Goal: Information Seeking & Learning: Learn about a topic

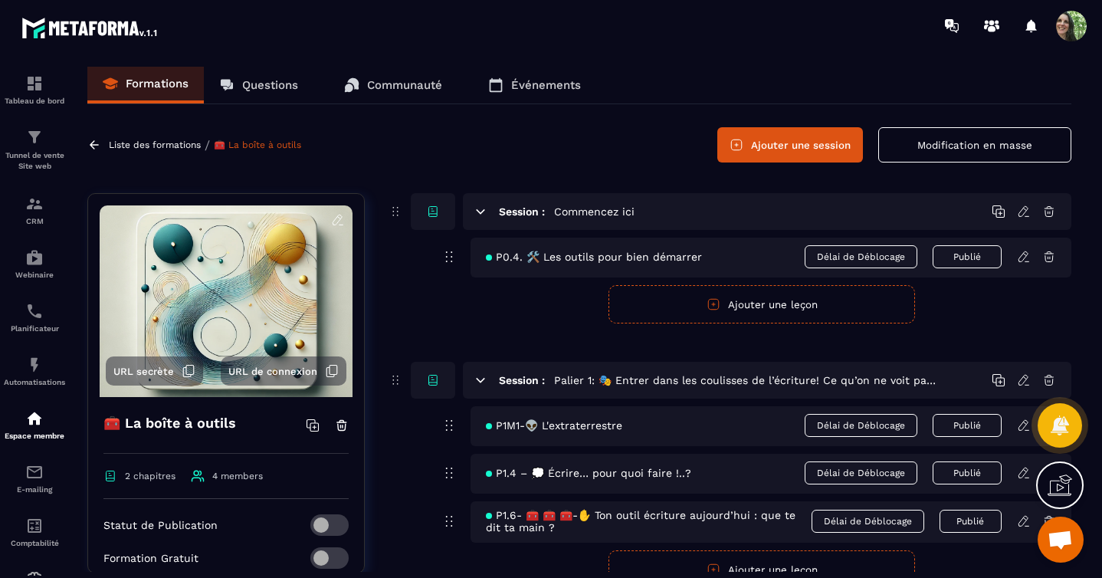
click at [653, 260] on span "P0.4. 🛠️ Les outils pour bien démarrer" at bounding box center [594, 257] width 216 height 12
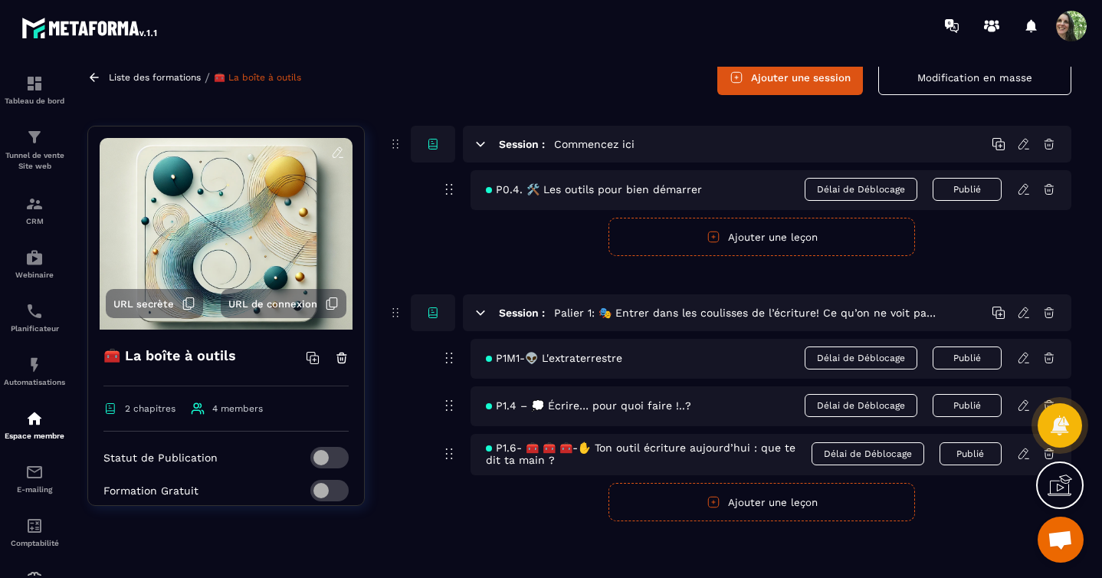
scroll to position [76, 0]
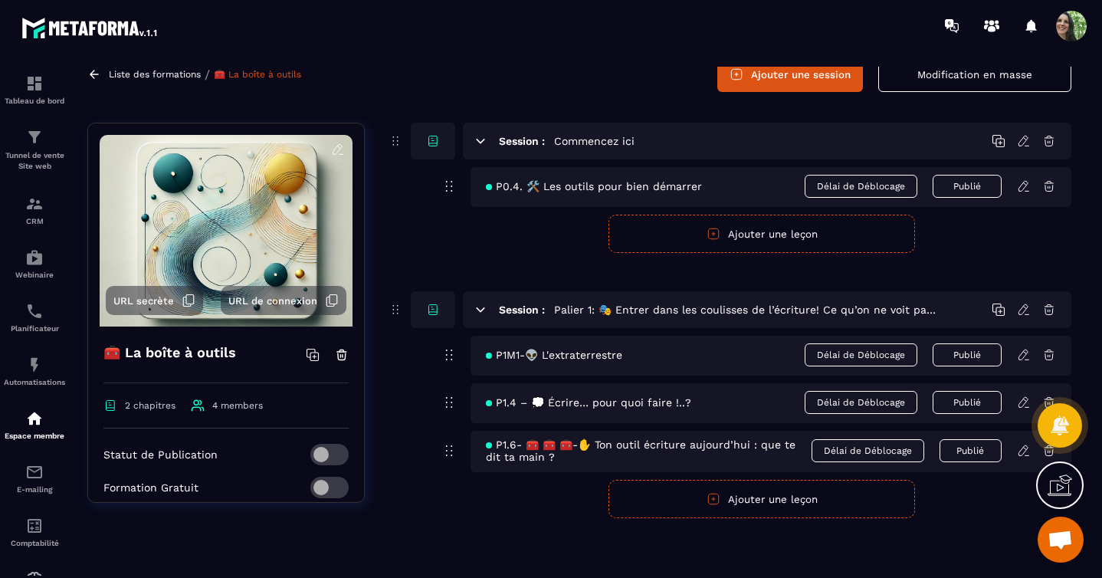
click at [145, 402] on span "2 chapitres" at bounding box center [150, 405] width 51 height 11
click at [229, 400] on span "4 members" at bounding box center [237, 405] width 51 height 11
click at [1027, 352] on icon at bounding box center [1024, 355] width 14 height 14
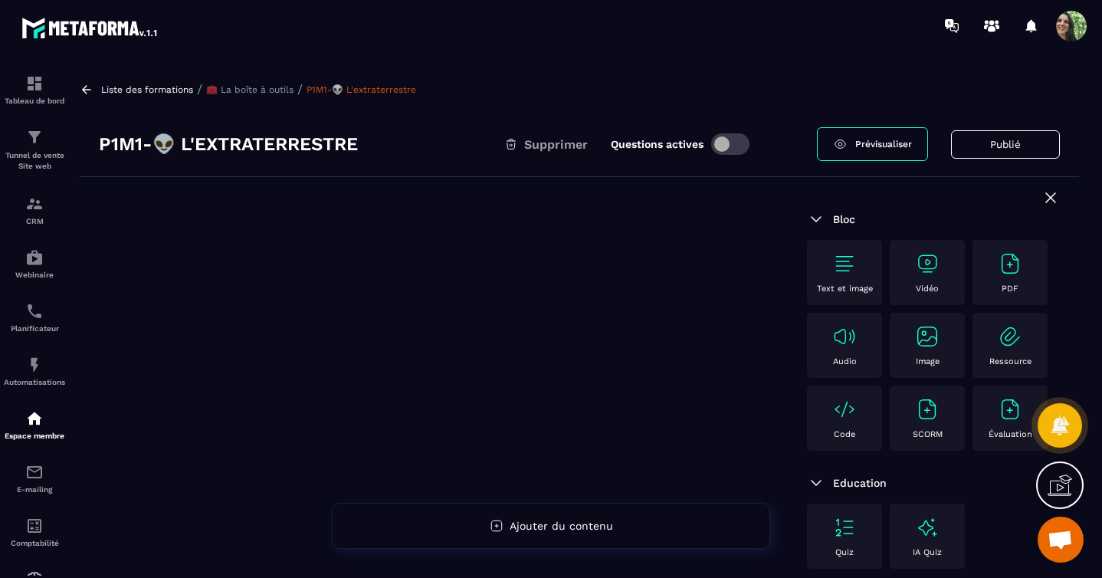
click at [928, 270] on img at bounding box center [927, 263] width 25 height 25
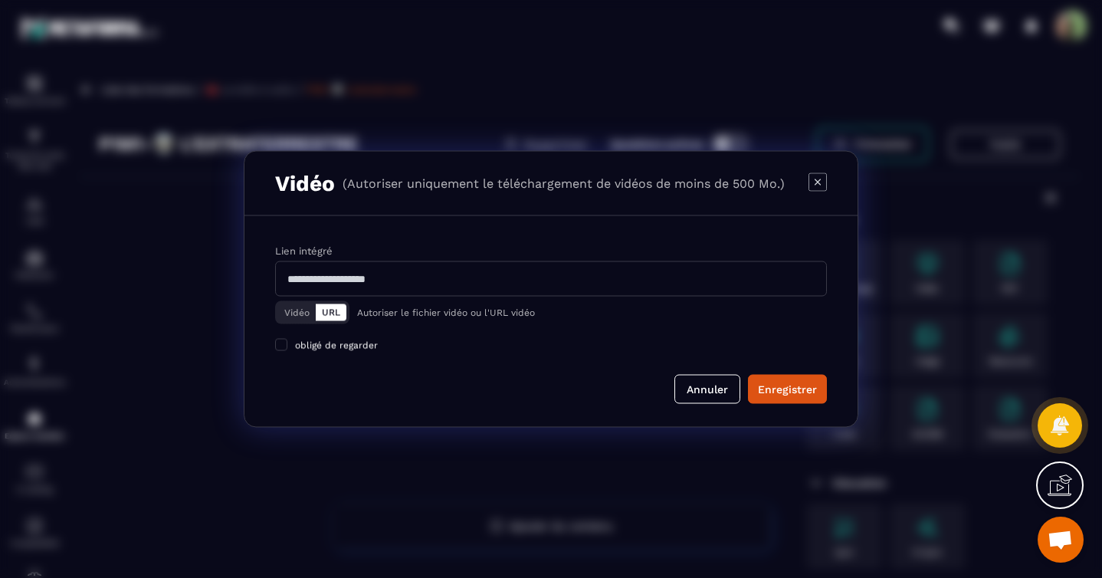
click at [389, 280] on input "Modal window" at bounding box center [551, 278] width 552 height 35
click at [292, 317] on button "Vidéo" at bounding box center [297, 312] width 38 height 17
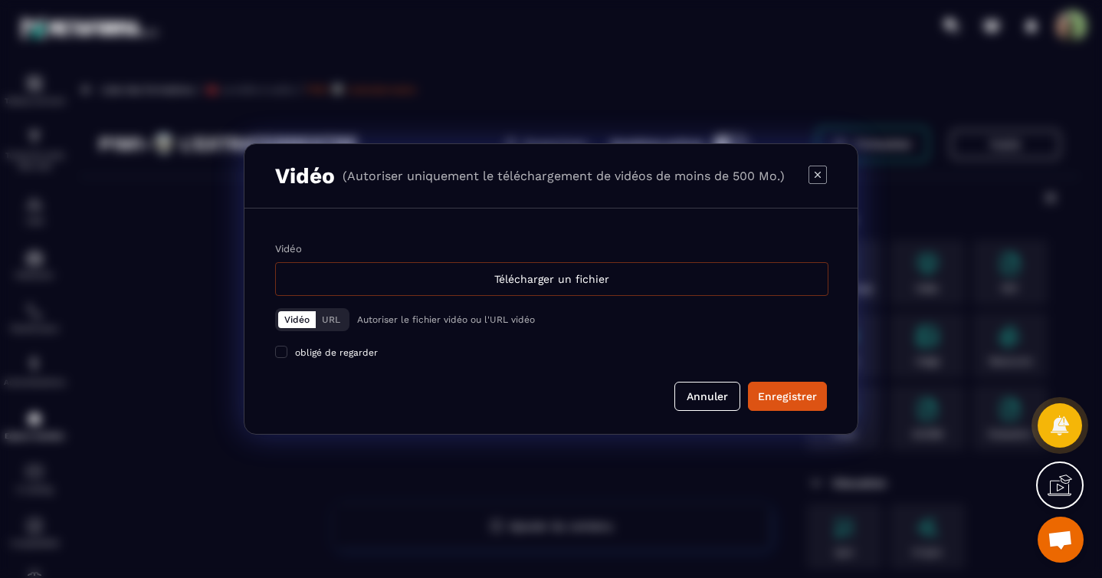
click at [557, 279] on div "Télécharger un fichier" at bounding box center [551, 279] width 553 height 34
click at [0, 0] on input "Vidéo Télécharger un fichier" at bounding box center [0, 0] width 0 height 0
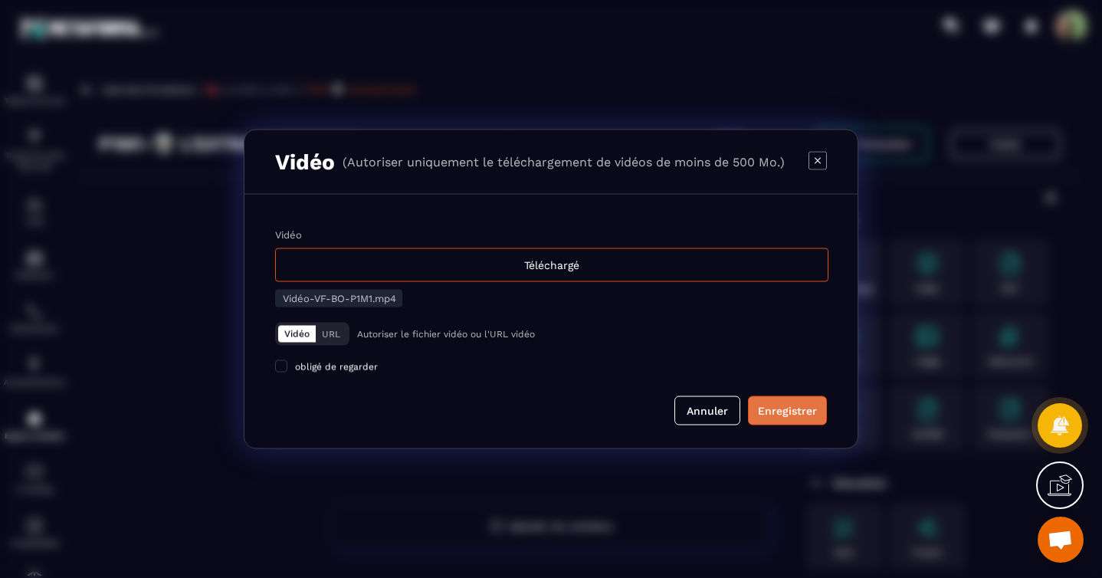
click at [759, 403] on div "Enregistrer" at bounding box center [787, 410] width 59 height 15
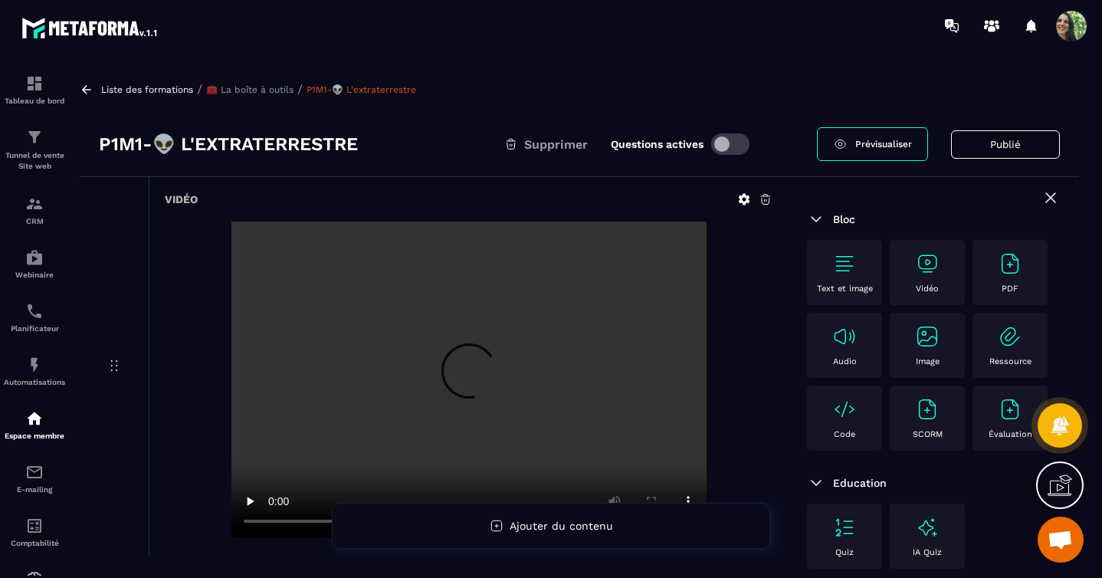
click at [260, 89] on p "🧰 La boîte à outils" at bounding box center [249, 89] width 87 height 11
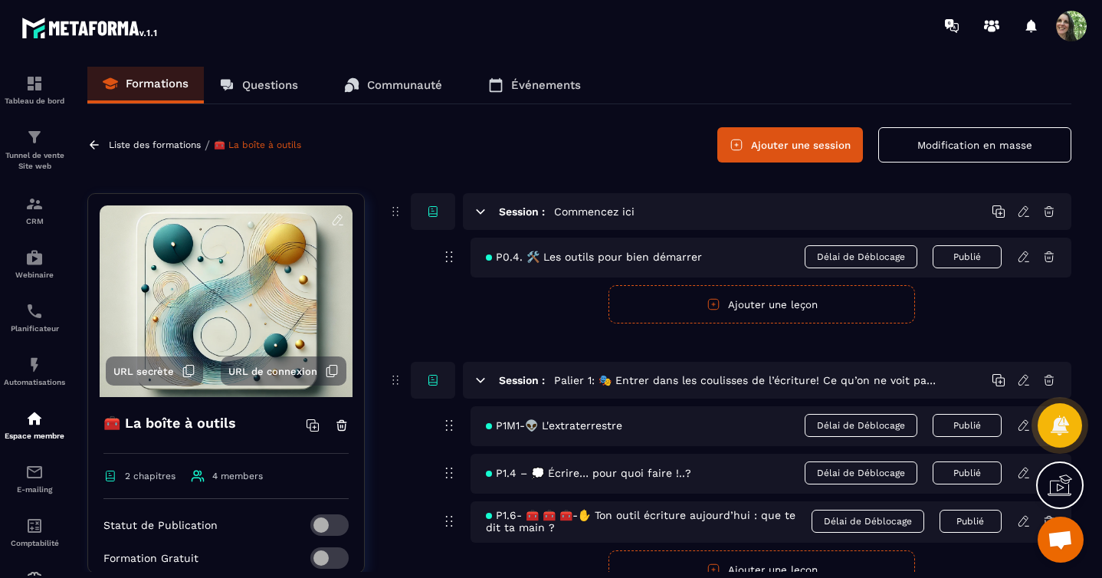
click at [606, 263] on span "P0.4. 🛠️ Les outils pour bien démarrer" at bounding box center [594, 257] width 216 height 12
click at [1025, 257] on icon at bounding box center [1024, 257] width 14 height 14
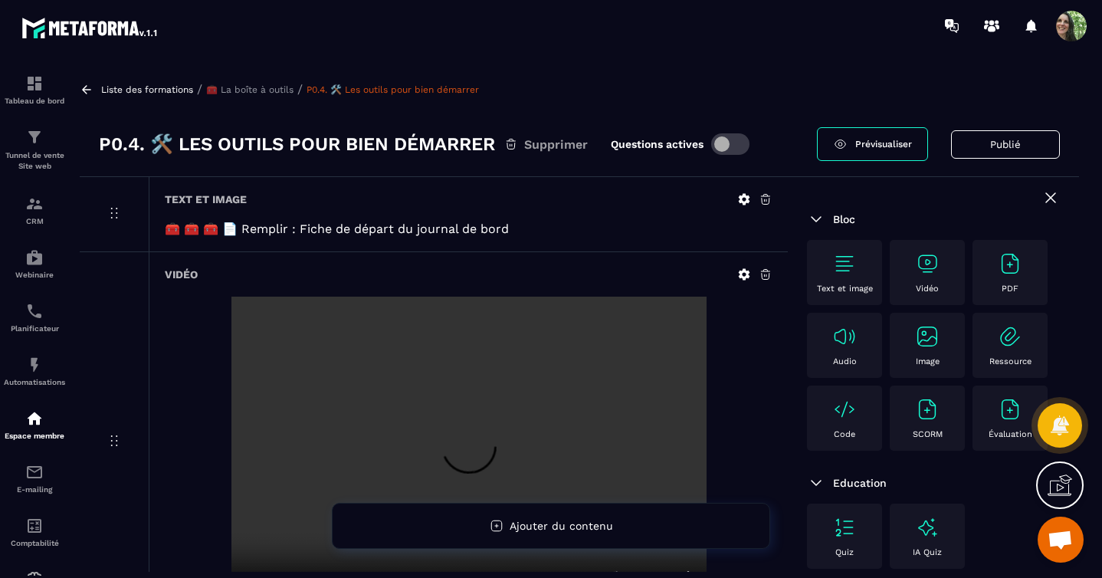
click at [260, 91] on p "🧰 La boîte à outils" at bounding box center [249, 89] width 87 height 11
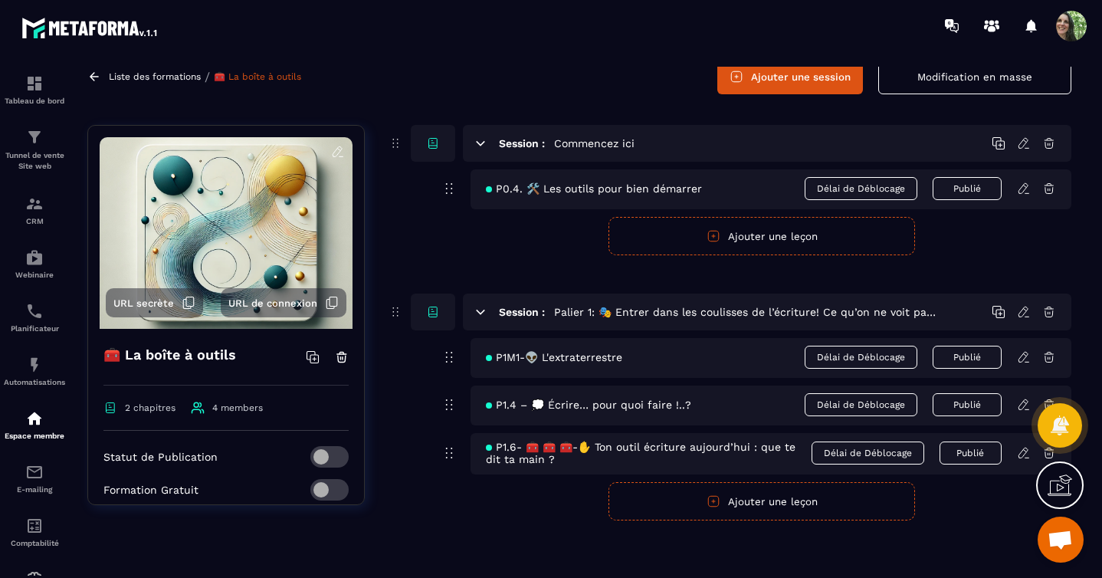
scroll to position [76, 0]
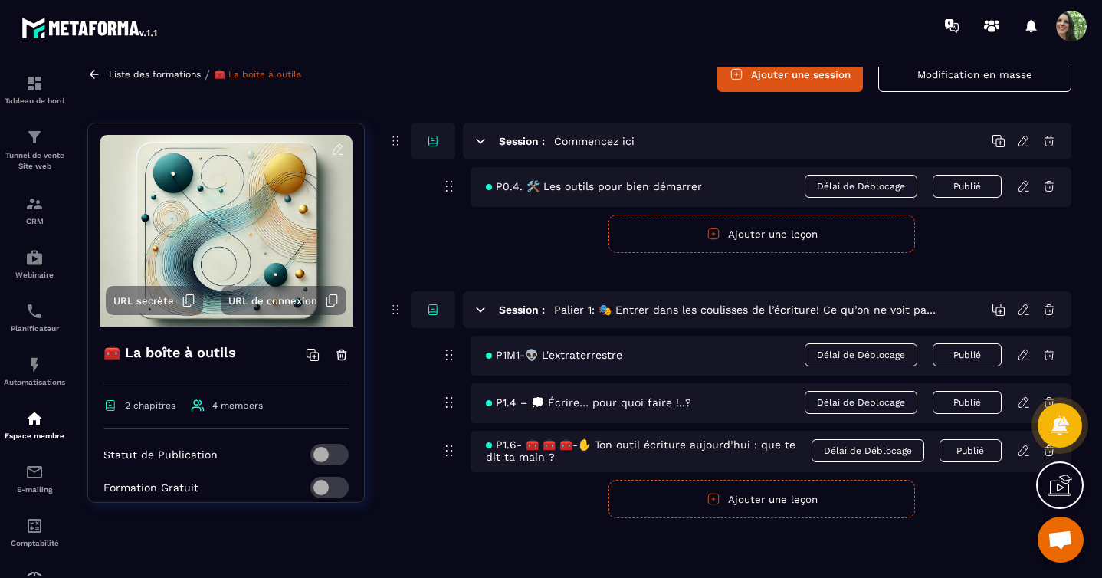
click at [1022, 349] on icon at bounding box center [1024, 355] width 14 height 14
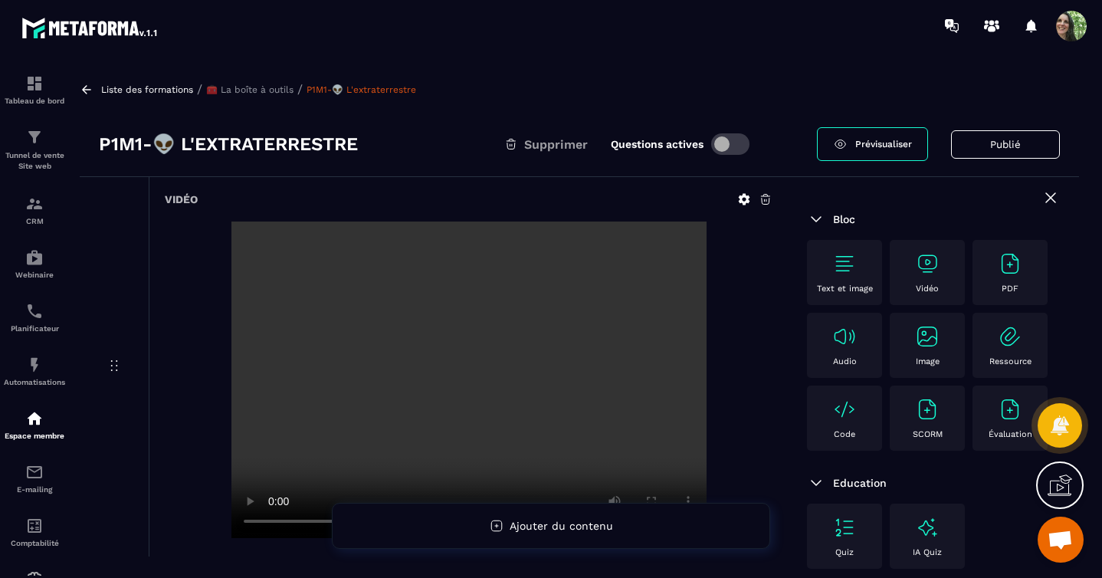
click at [255, 93] on p "🧰 La boîte à outils" at bounding box center [249, 89] width 87 height 11
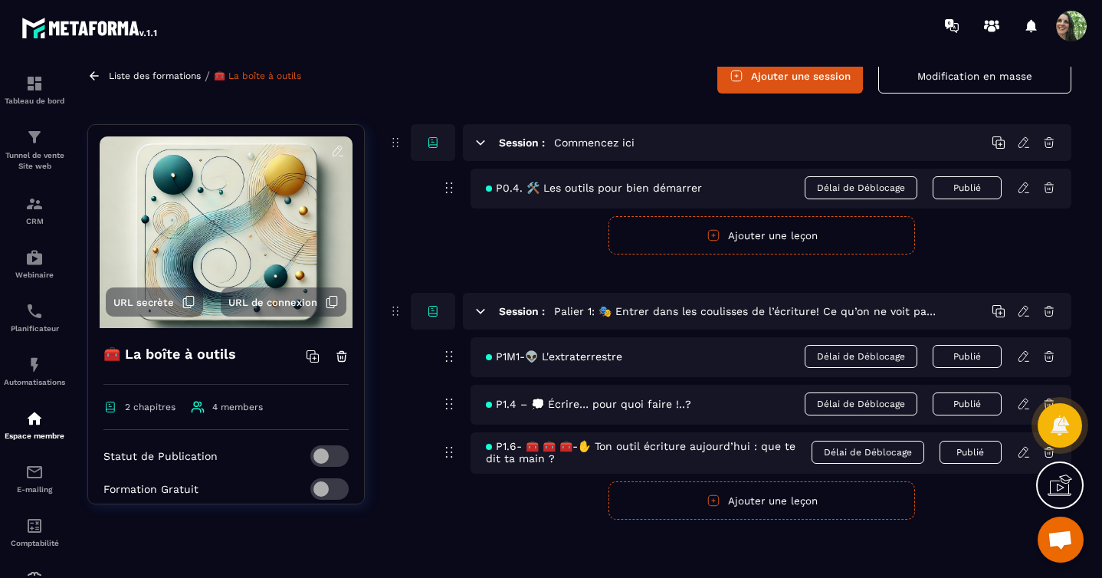
scroll to position [76, 0]
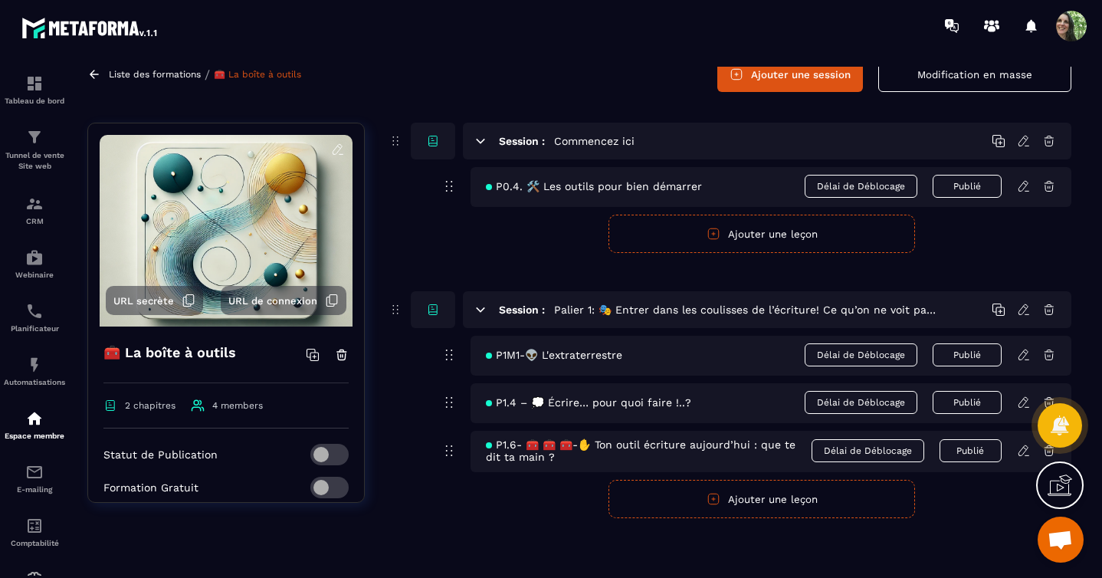
click at [1020, 397] on icon at bounding box center [1022, 402] width 9 height 10
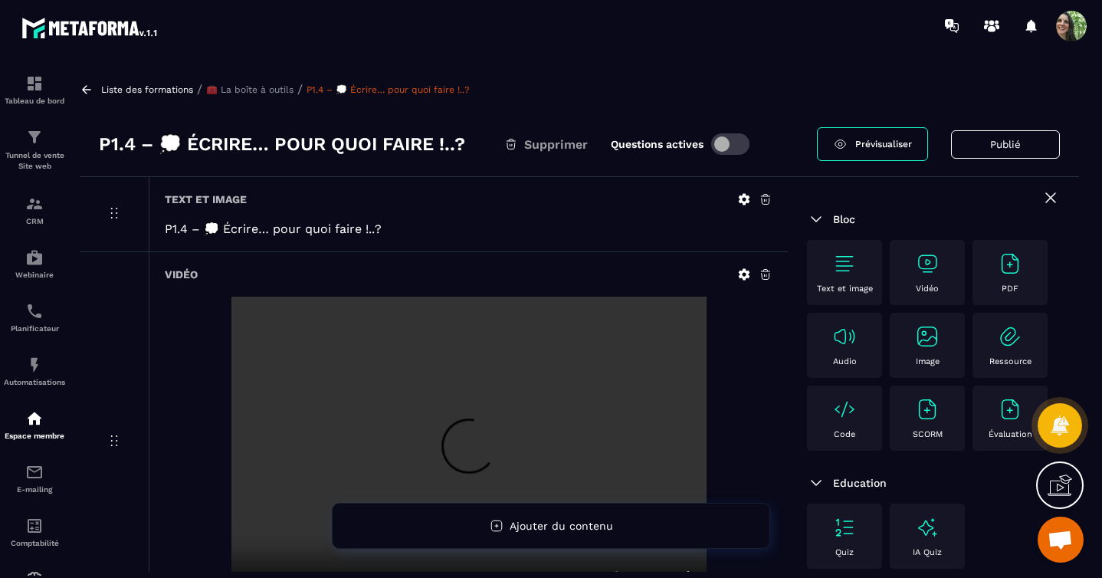
click at [251, 90] on p "🧰 La boîte à outils" at bounding box center [249, 89] width 87 height 11
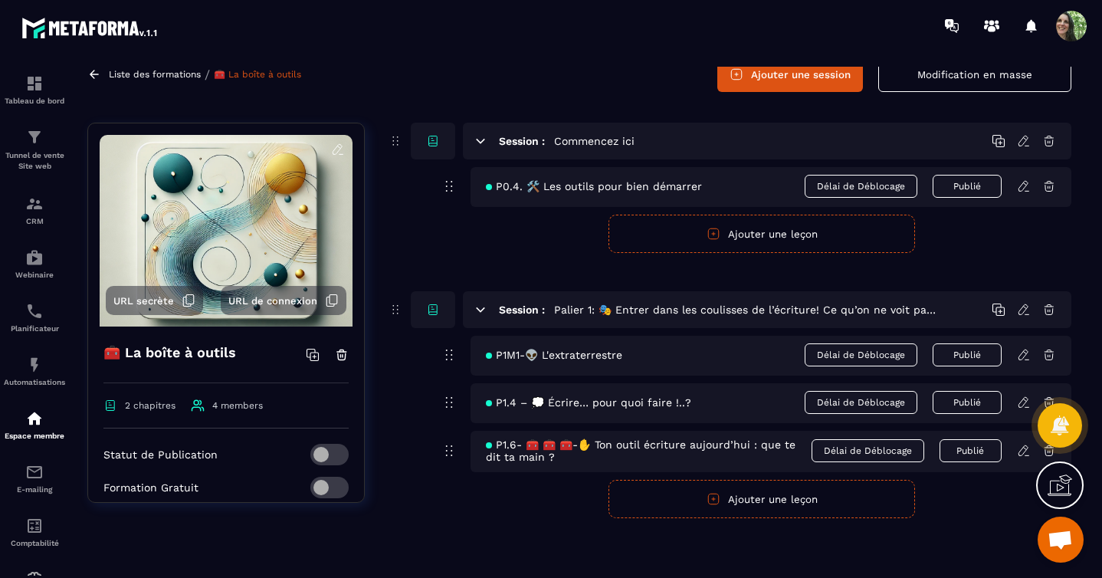
scroll to position [76, 0]
click at [1024, 449] on icon at bounding box center [1022, 450] width 9 height 10
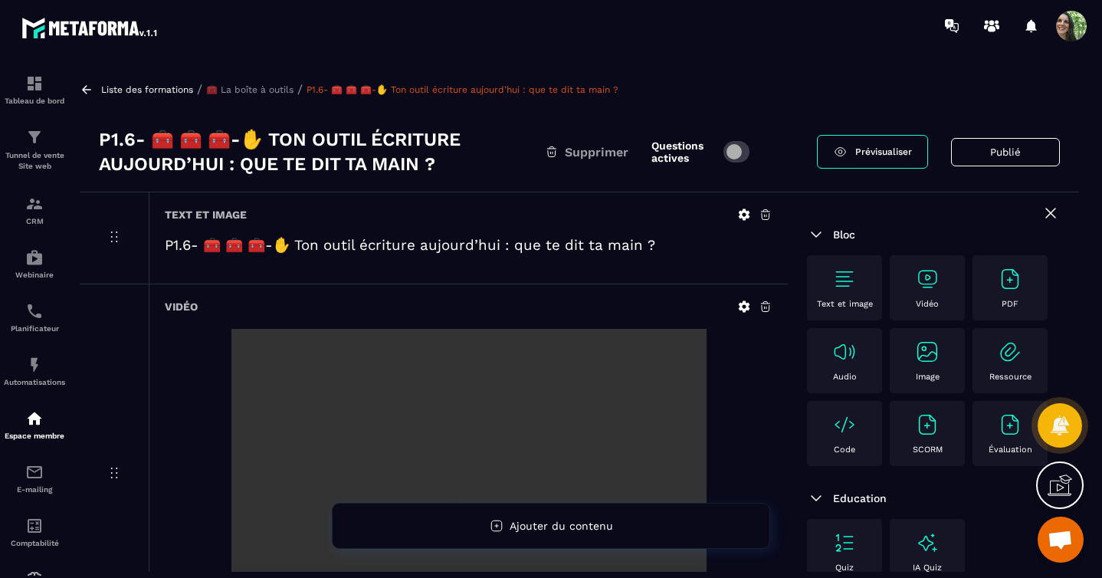
click at [396, 166] on h3 "P1.6- 🧰 🧰 🧰-✋ Ton outil écriture aujourd’hui : que te dit ta main ?" at bounding box center [322, 151] width 446 height 49
click at [258, 91] on p "🧰 La boîte à outils" at bounding box center [249, 89] width 87 height 11
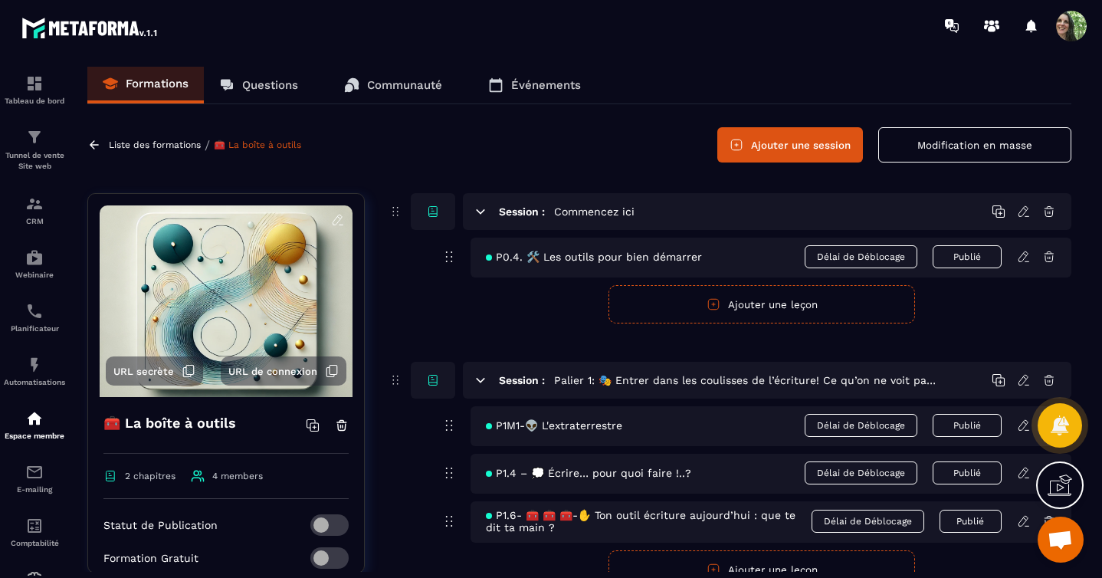
click at [177, 92] on link "Formations" at bounding box center [145, 85] width 116 height 37
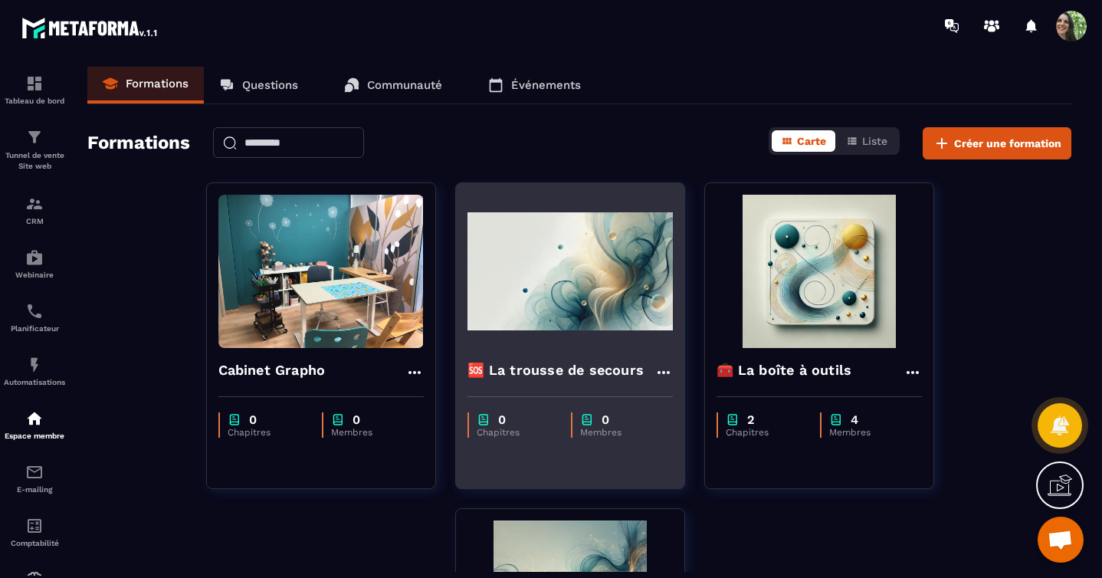
scroll to position [322, 0]
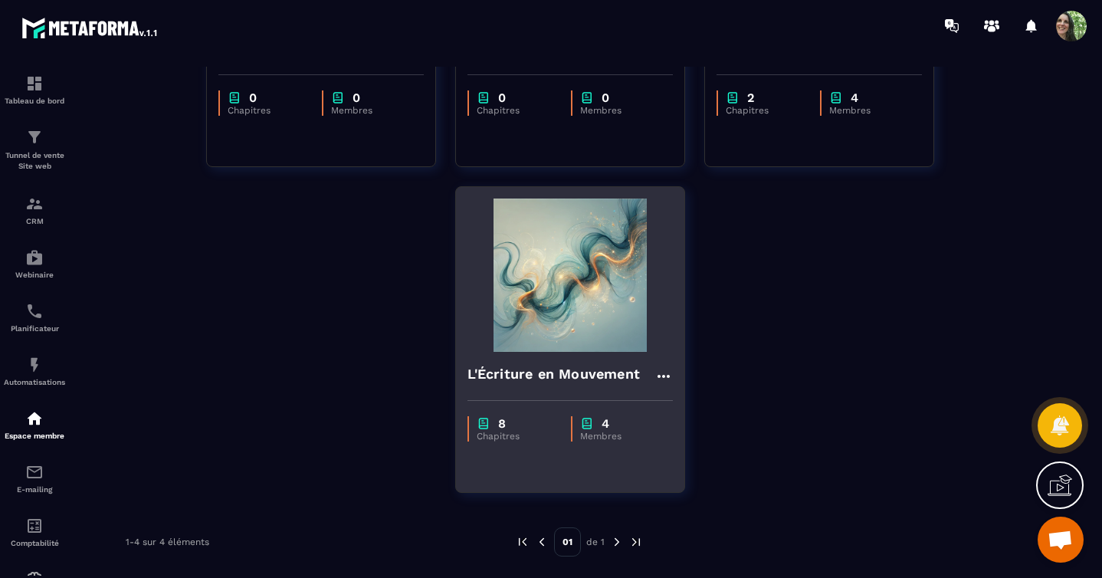
click at [583, 287] on img at bounding box center [569, 274] width 205 height 153
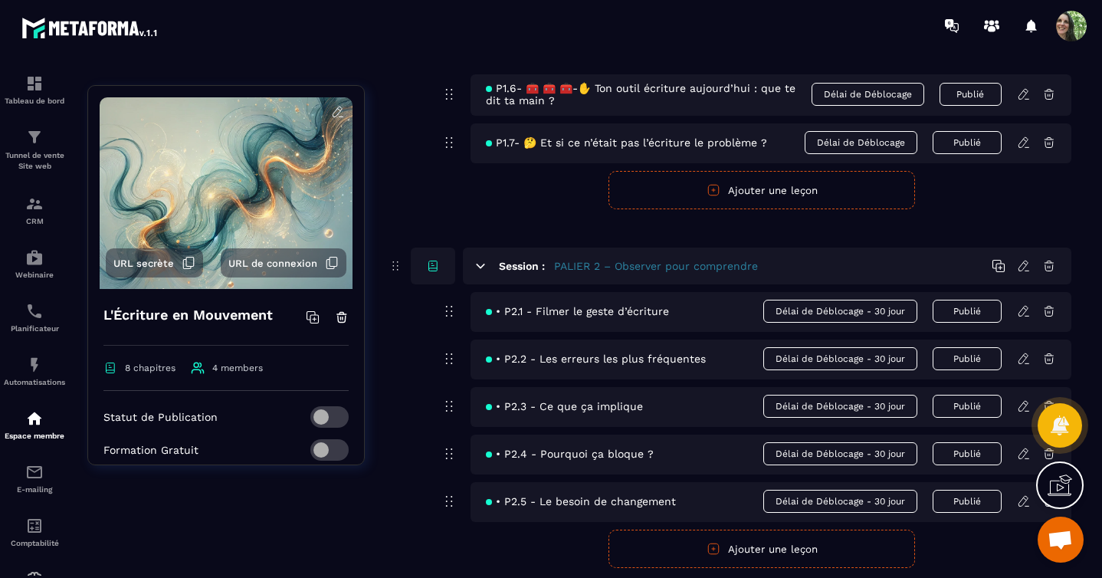
scroll to position [734, 0]
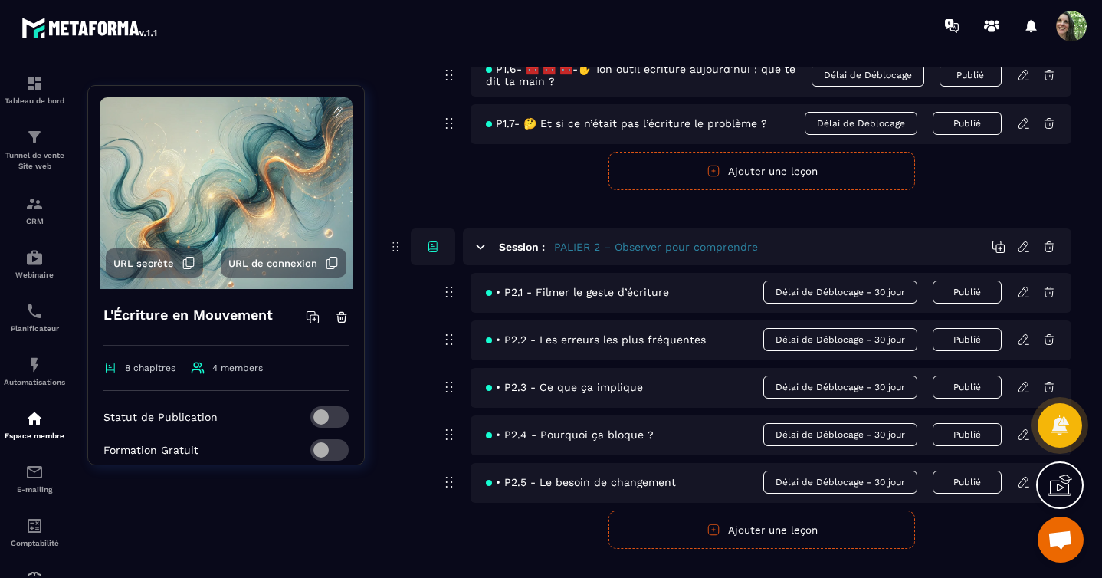
click at [1024, 254] on icon at bounding box center [1024, 247] width 14 height 14
click at [1023, 254] on icon at bounding box center [1024, 247] width 14 height 14
click at [481, 254] on icon at bounding box center [481, 247] width 14 height 14
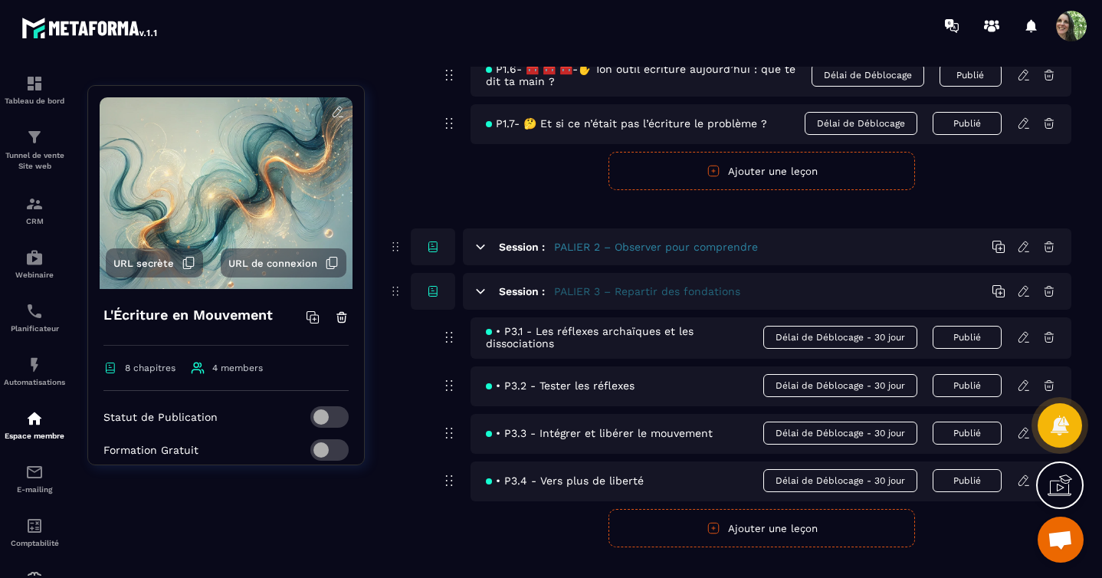
click at [481, 254] on icon at bounding box center [481, 247] width 14 height 14
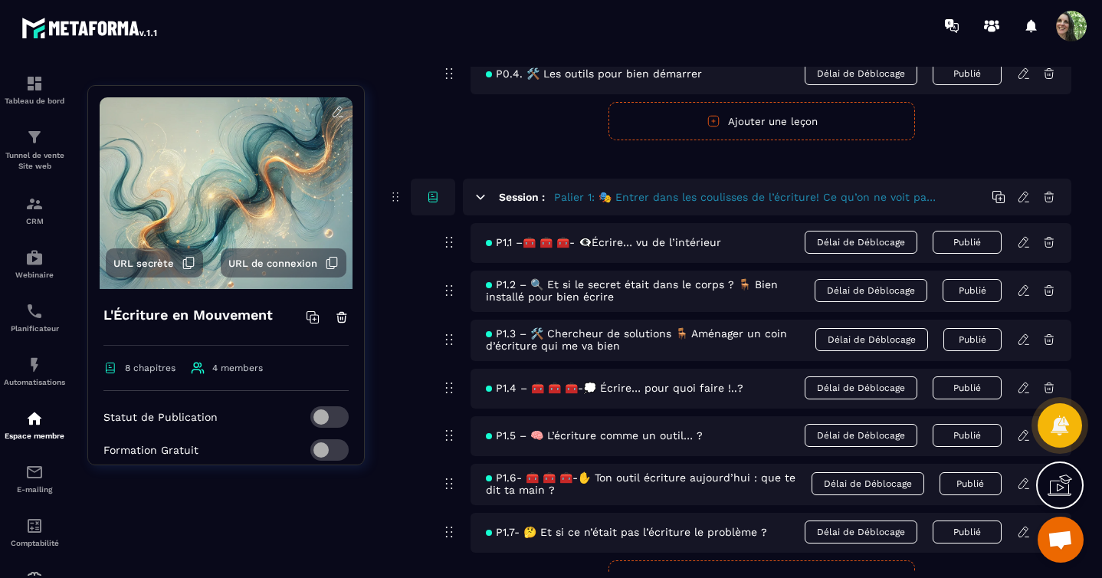
scroll to position [323, 0]
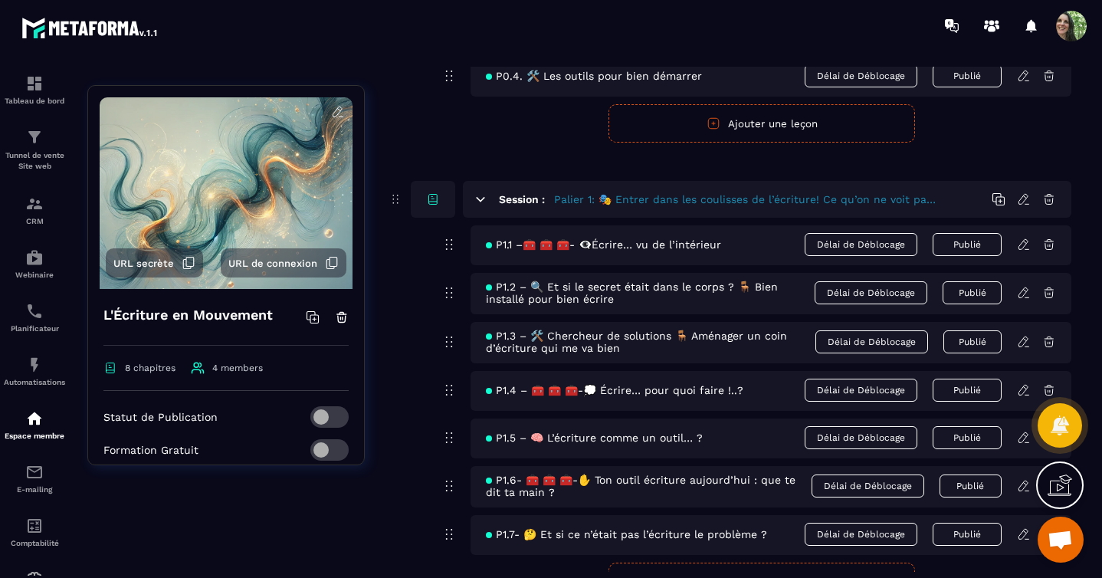
click at [628, 244] on span "P1.1 –🧰 🧰 🧰- 👁️‍🗨️Écrire… vu de l’intérieur" at bounding box center [603, 244] width 235 height 12
click at [691, 200] on h5 "Palier 1: 🎭 Entrer dans les coulisses de l’écriture! Ce qu’on ne voit pas… mais…" at bounding box center [745, 199] width 383 height 15
click at [1022, 201] on icon at bounding box center [1024, 199] width 14 height 14
click at [1022, 196] on icon at bounding box center [1022, 199] width 9 height 10
click at [1024, 197] on icon at bounding box center [1024, 199] width 14 height 14
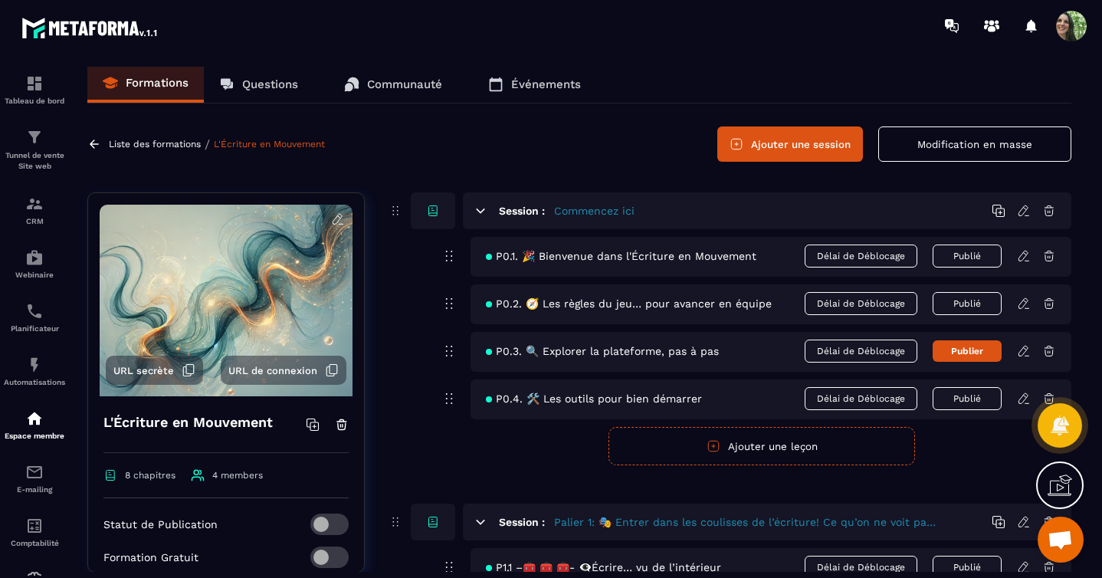
scroll to position [0, 0]
click at [1024, 213] on icon at bounding box center [1024, 212] width 14 height 14
click at [387, 84] on p "Communauté" at bounding box center [404, 85] width 75 height 14
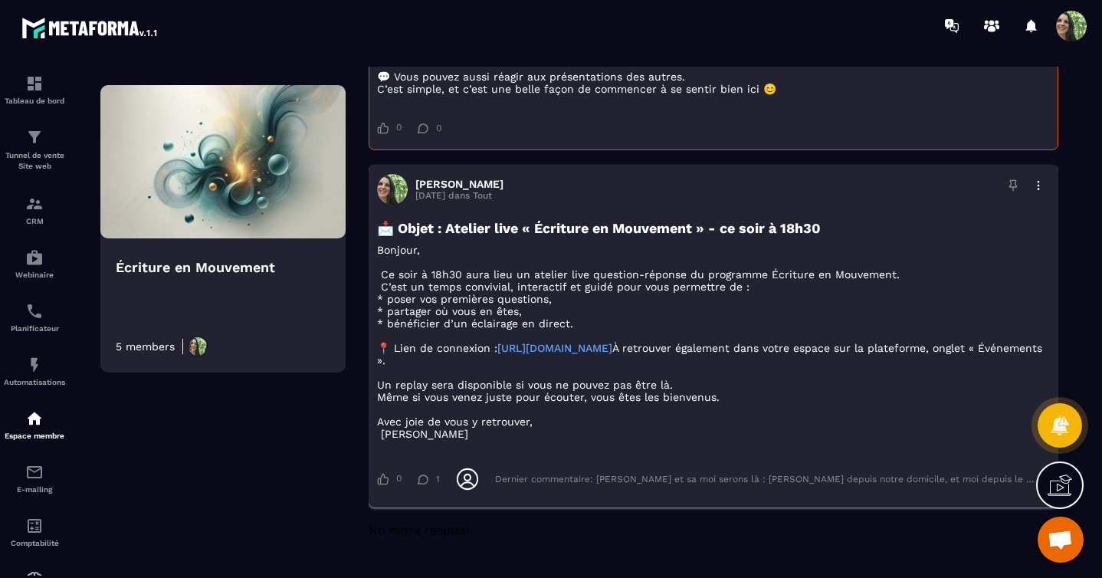
scroll to position [521, 0]
click at [424, 480] on icon at bounding box center [422, 479] width 11 height 10
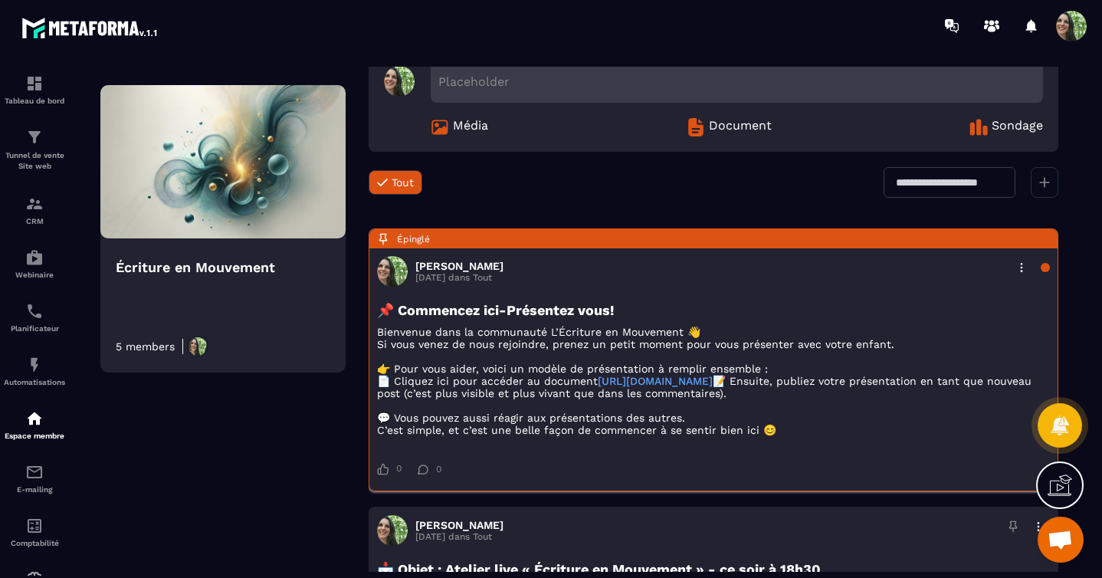
scroll to position [0, 0]
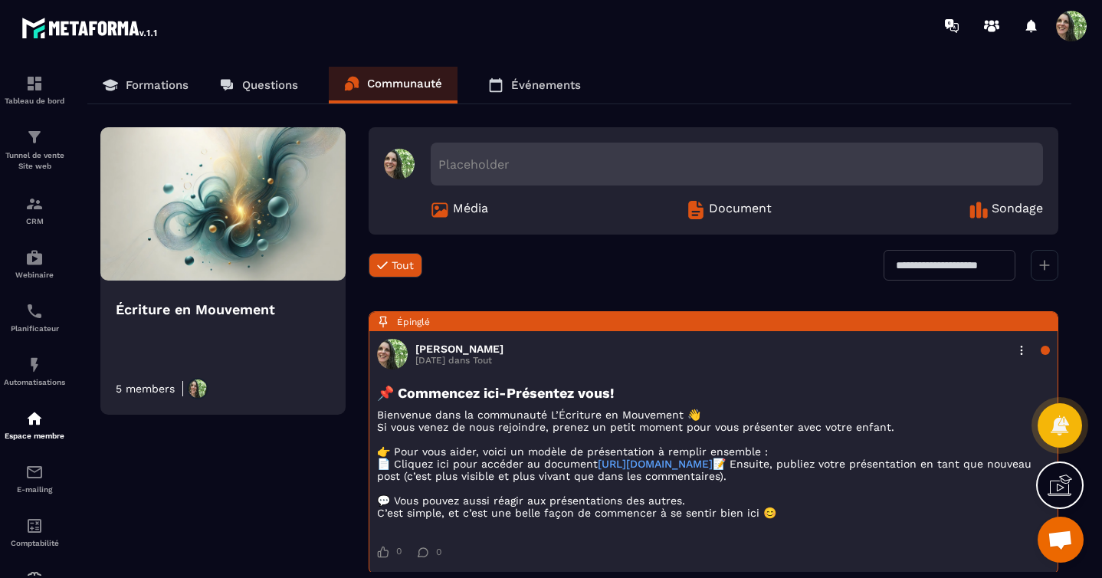
click at [543, 82] on p "Événements" at bounding box center [546, 85] width 70 height 14
click at [280, 83] on p "Questions" at bounding box center [270, 85] width 56 height 14
click at [257, 87] on p "Questions" at bounding box center [270, 85] width 56 height 14
